Goal: Find contact information

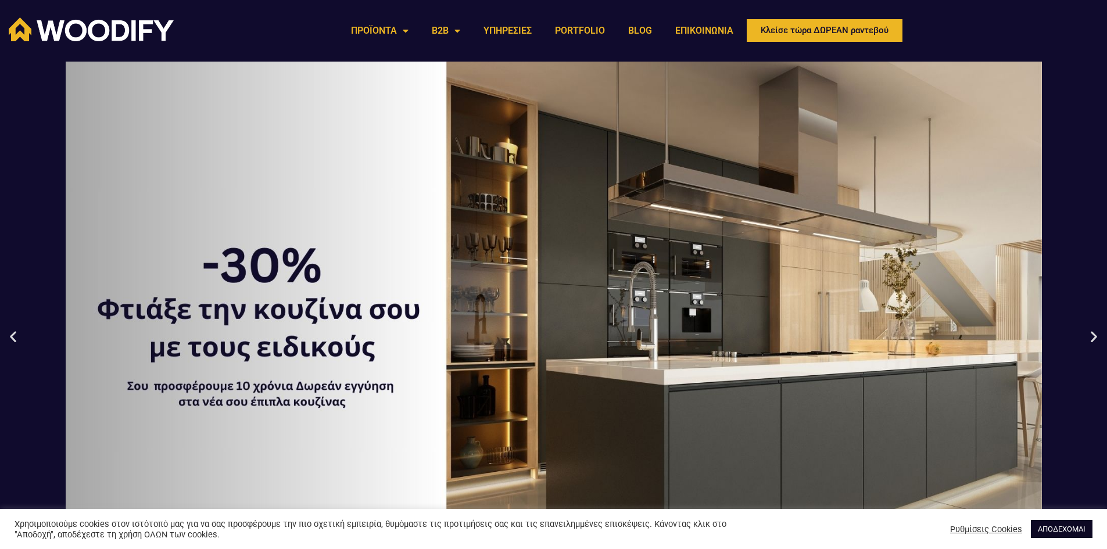
click at [1061, 530] on link "ΑΠΟΔΕΧΟΜΑΙ" at bounding box center [1062, 529] width 62 height 18
click at [1059, 531] on link "ΑΠΟΔΕΧΟΜΑΙ" at bounding box center [1062, 529] width 62 height 18
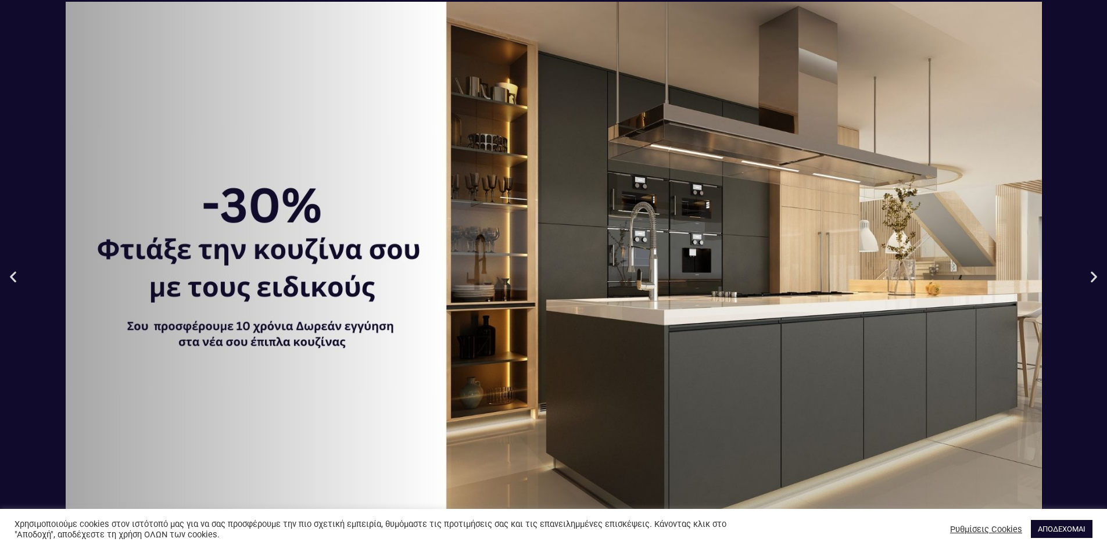
scroll to position [116, 0]
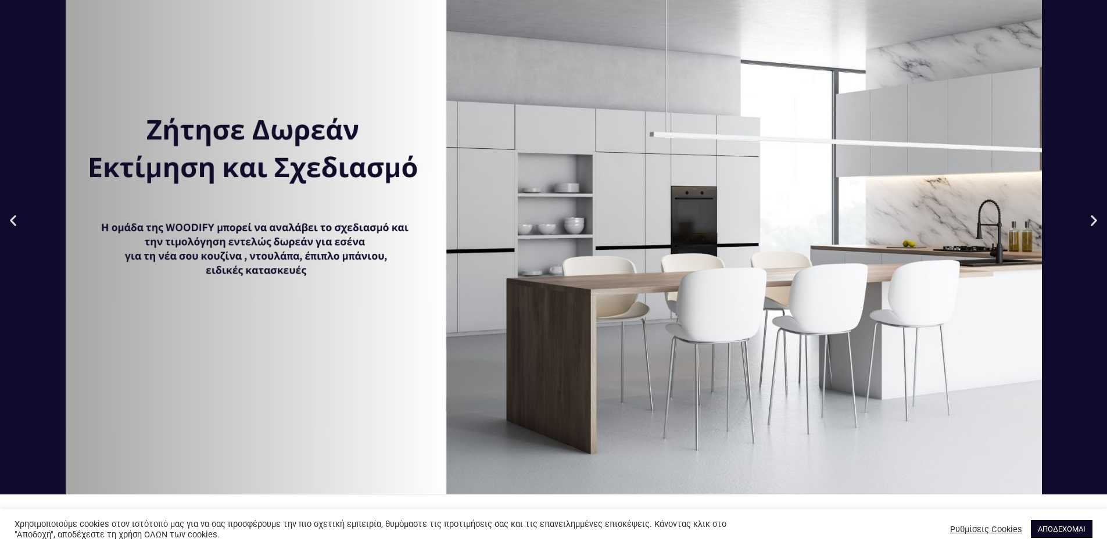
click at [1061, 527] on link "ΑΠΟΔΕΧΟΜΑΙ" at bounding box center [1062, 529] width 62 height 18
click at [1062, 522] on link "ΑΠΟΔΕΧΟΜΑΙ" at bounding box center [1062, 529] width 62 height 18
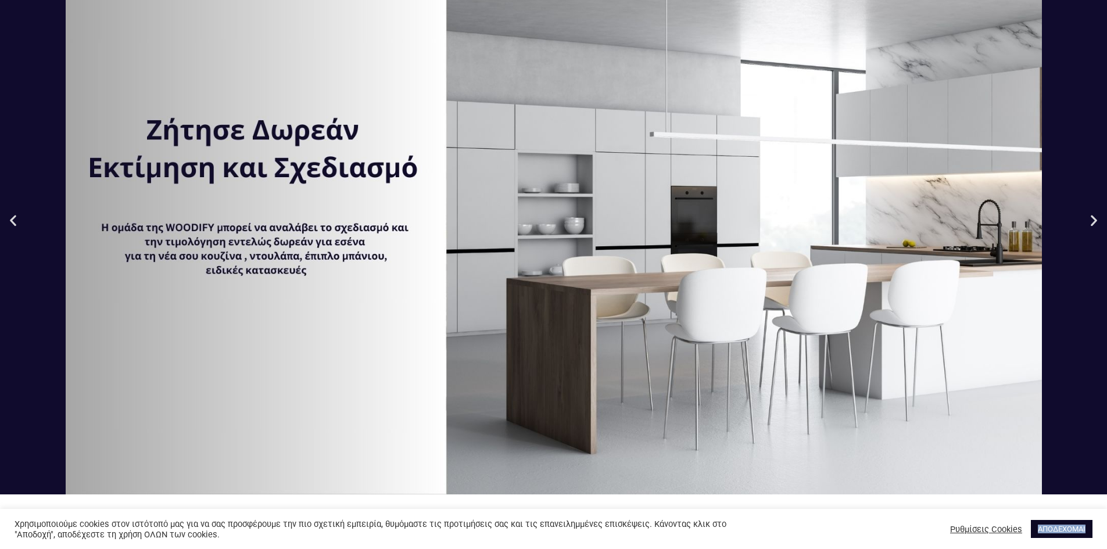
click at [1062, 520] on link "ΑΠΟΔΕΧΟΜΑΙ" at bounding box center [1062, 529] width 62 height 18
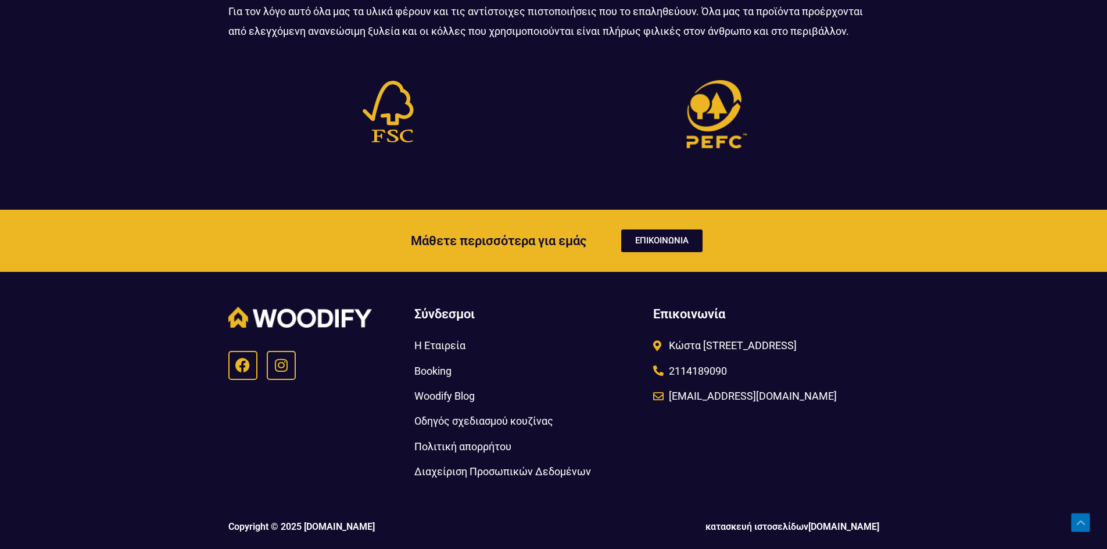
scroll to position [0, 0]
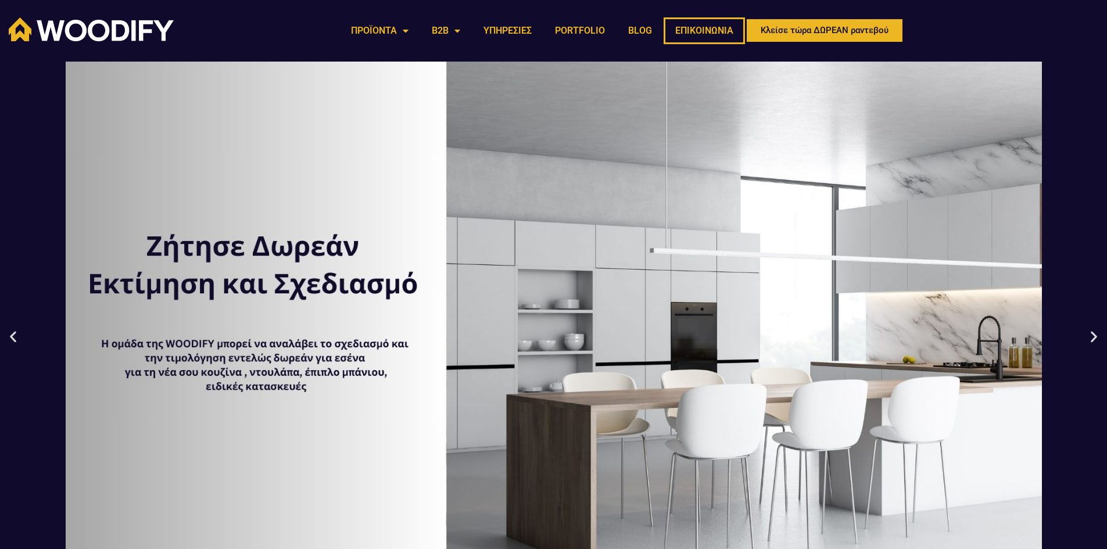
click at [713, 34] on link "ΕΠΙΚΟΙΝΩΝΙΑ" at bounding box center [704, 30] width 81 height 27
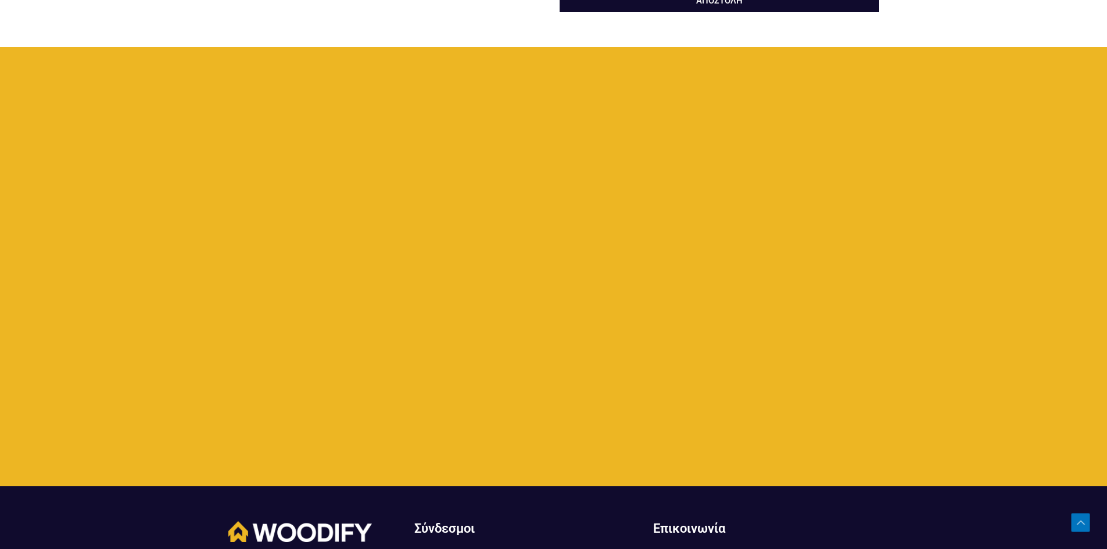
scroll to position [697, 0]
